Goal: Check status: Check status

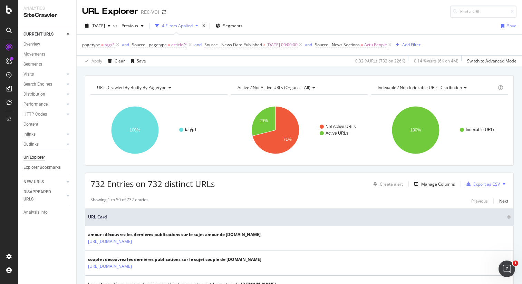
click at [269, 46] on span "[DATE] 00:00:00" at bounding box center [282, 45] width 31 height 10
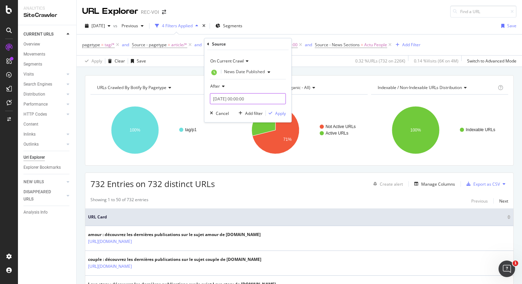
click at [234, 98] on input "[DATE] 00:00:00" at bounding box center [248, 98] width 76 height 11
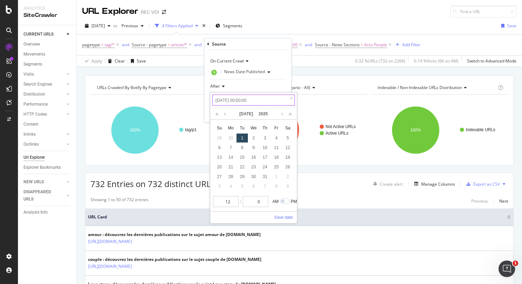
click at [230, 100] on input "[DATE] 00:00:00" at bounding box center [254, 100] width 83 height 11
type input "2025-0-01 00:00:00"
type input "[DATE] 00:00:00"
click at [278, 217] on link "Save date" at bounding box center [283, 218] width 19 height 6
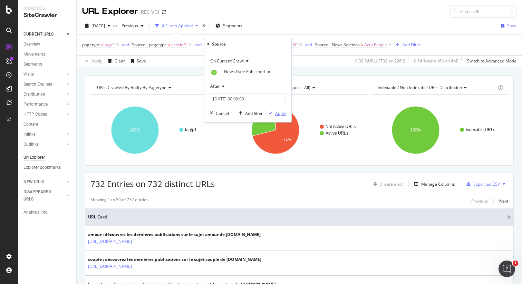
click at [280, 114] on div "Apply" at bounding box center [280, 114] width 11 height 6
